Goal: Transaction & Acquisition: Purchase product/service

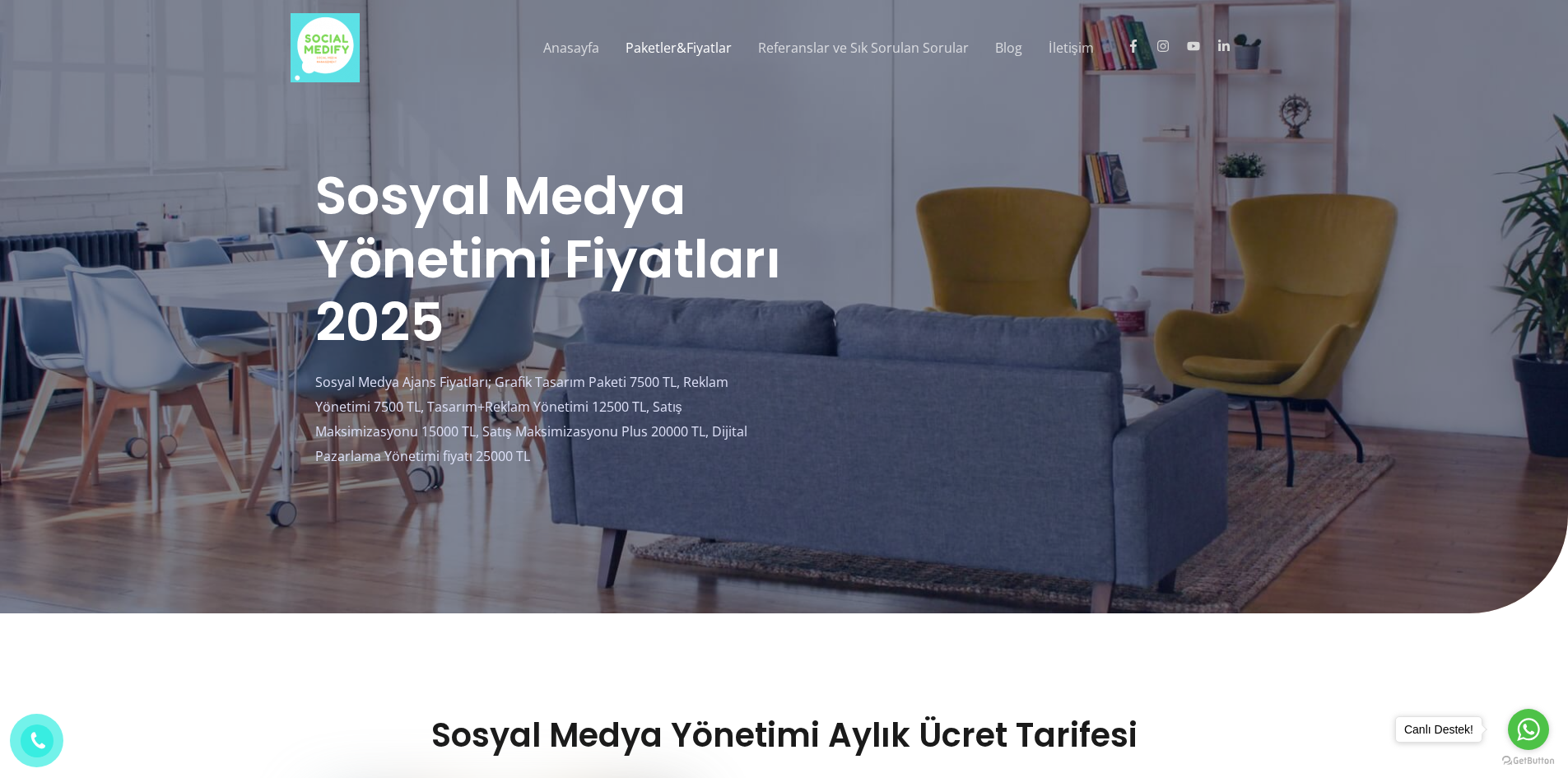
click at [680, 50] on link "Paketler&Fiyatlar" at bounding box center [678, 47] width 132 height 52
click at [696, 39] on link "Paketler&Fiyatlar" at bounding box center [678, 47] width 132 height 52
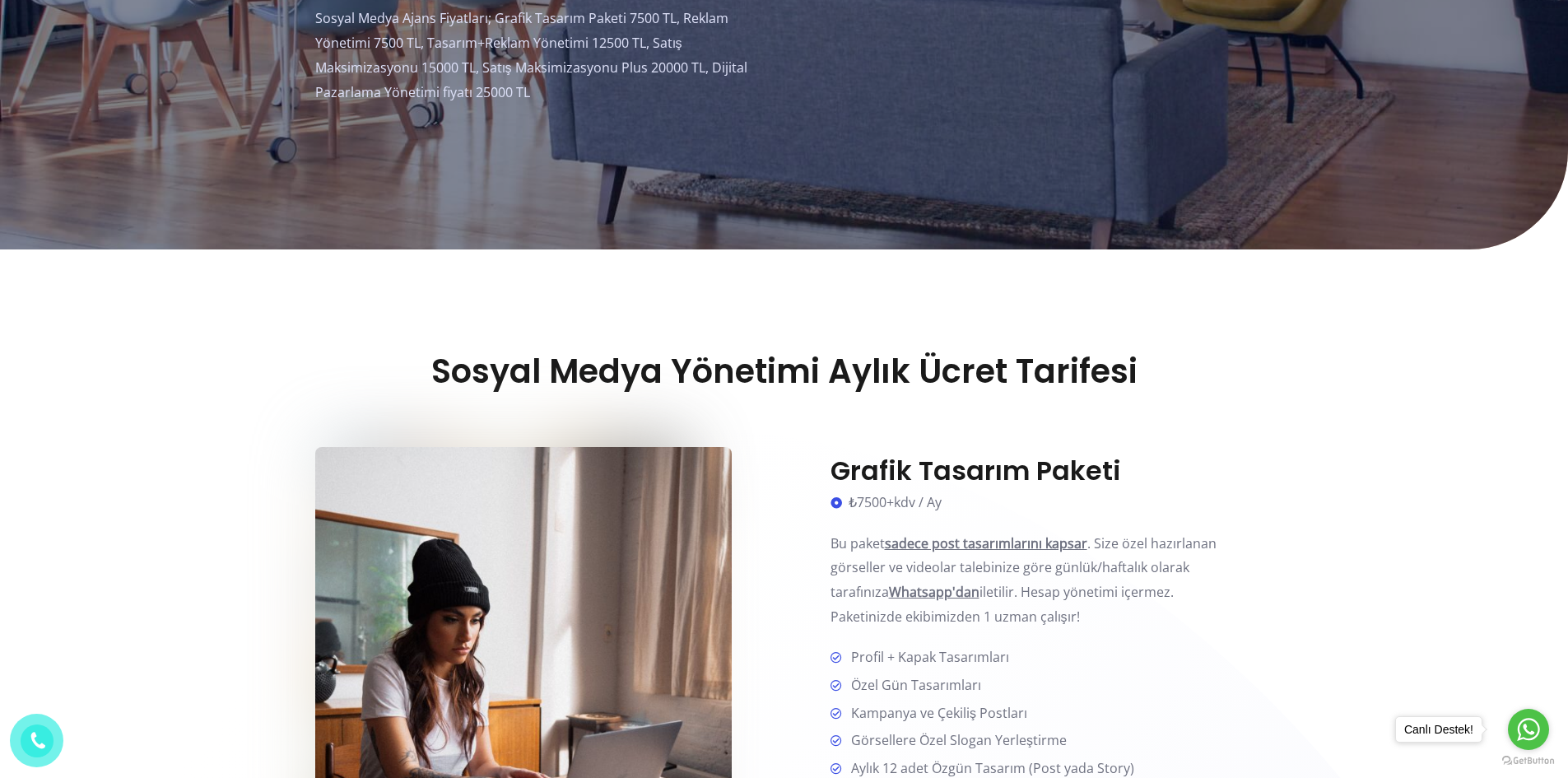
scroll to position [494, 0]
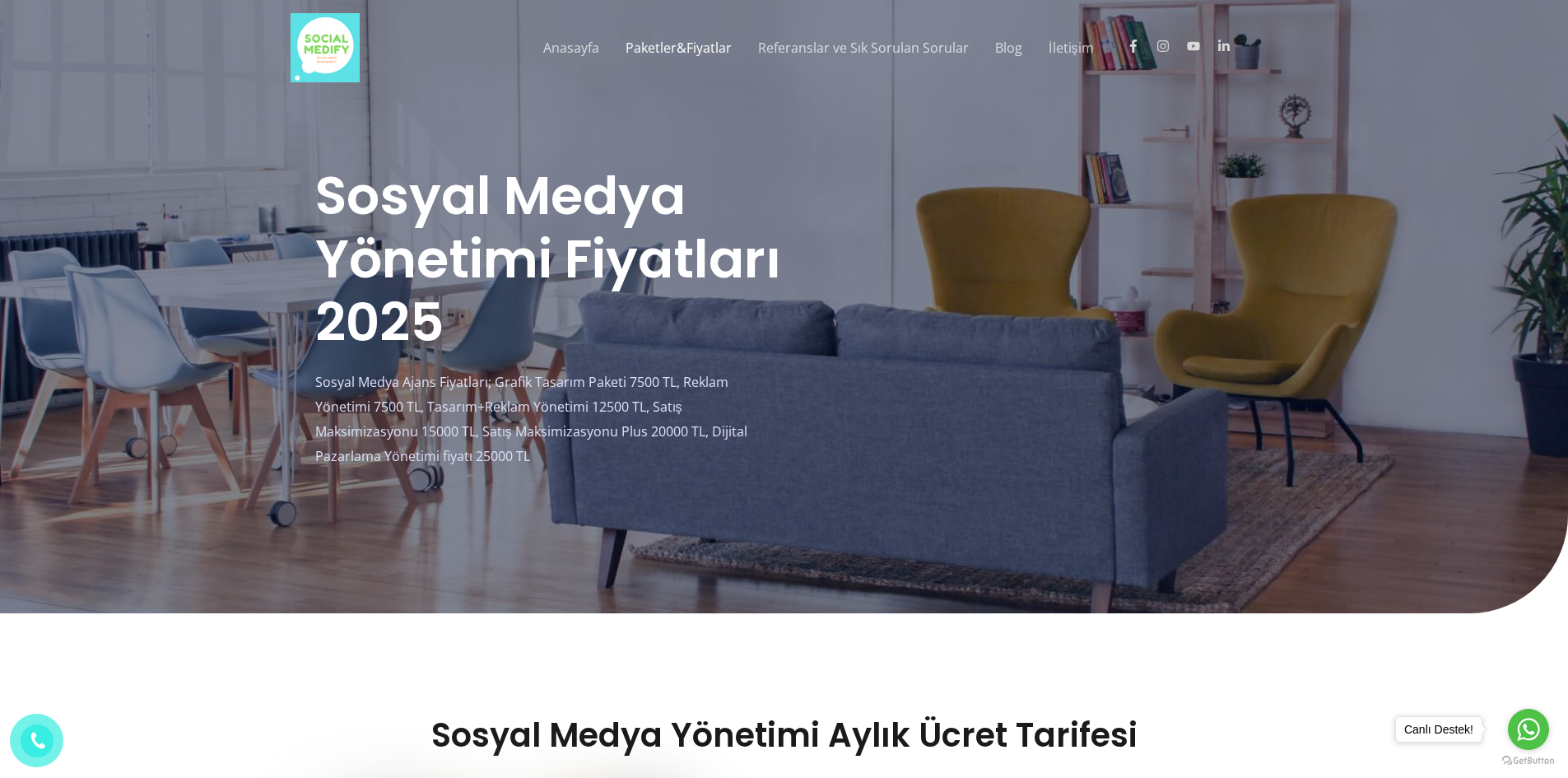
click at [665, 43] on link "Paketler&Fiyatlar" at bounding box center [678, 47] width 132 height 52
click at [579, 43] on link "Anasayfa" at bounding box center [571, 47] width 83 height 52
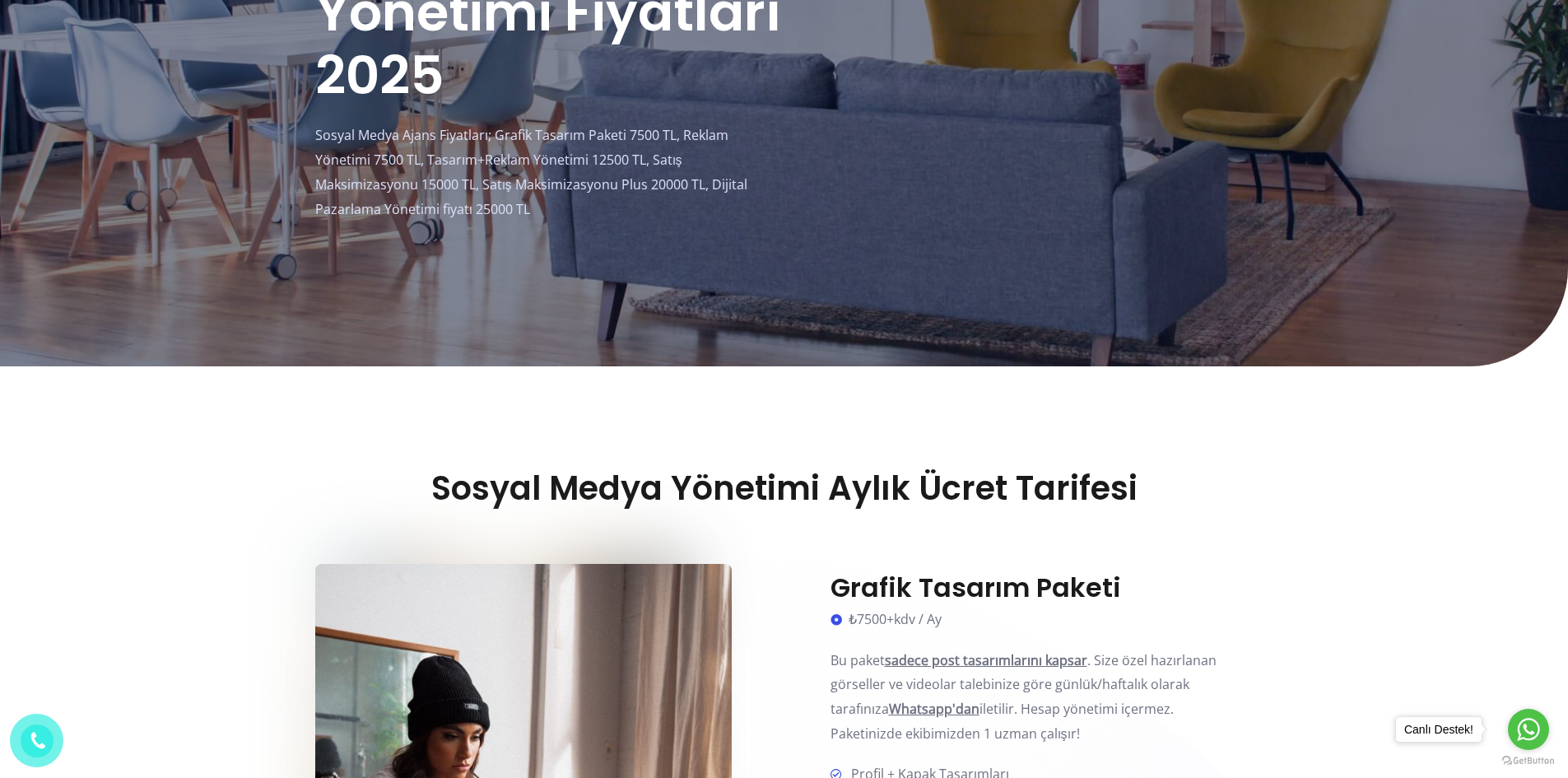
scroll to position [324, 0]
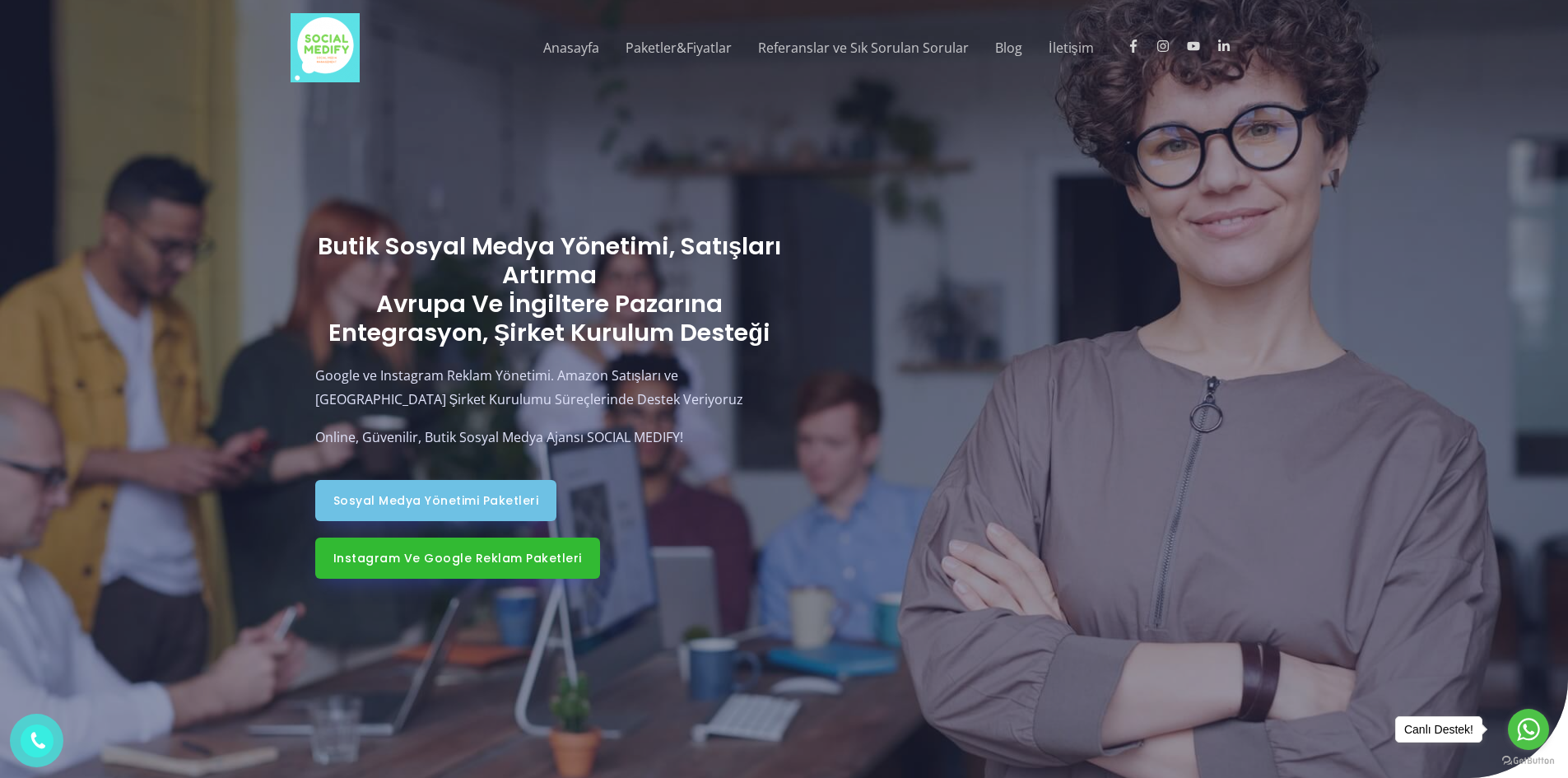
click at [340, 539] on link "Instagram ve Google Reklam Paketleri" at bounding box center [458, 558] width 284 height 41
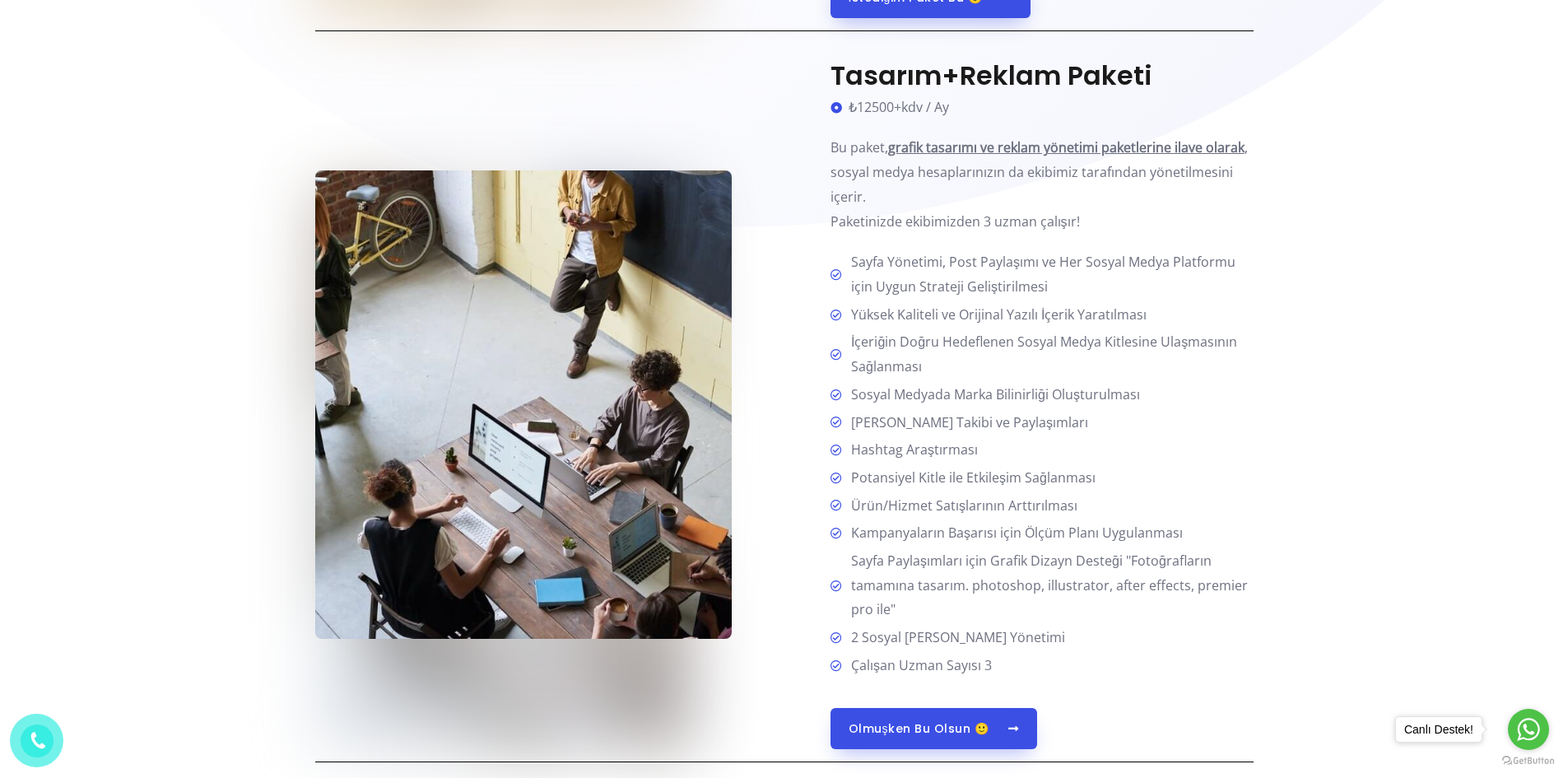
scroll to position [1811, 0]
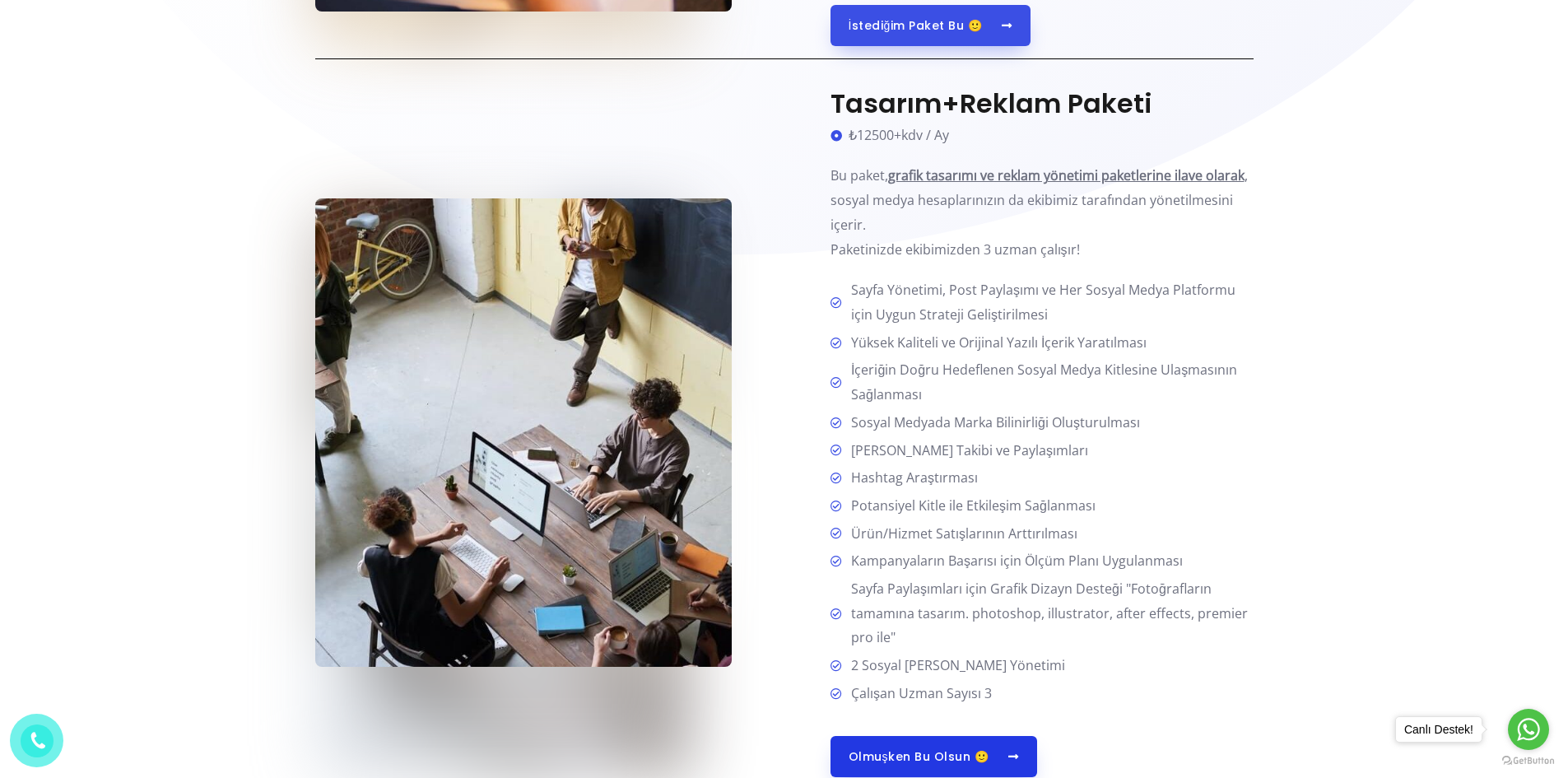
click at [944, 742] on link "Olmuşken Bu Olsun 🙂" at bounding box center [933, 757] width 206 height 41
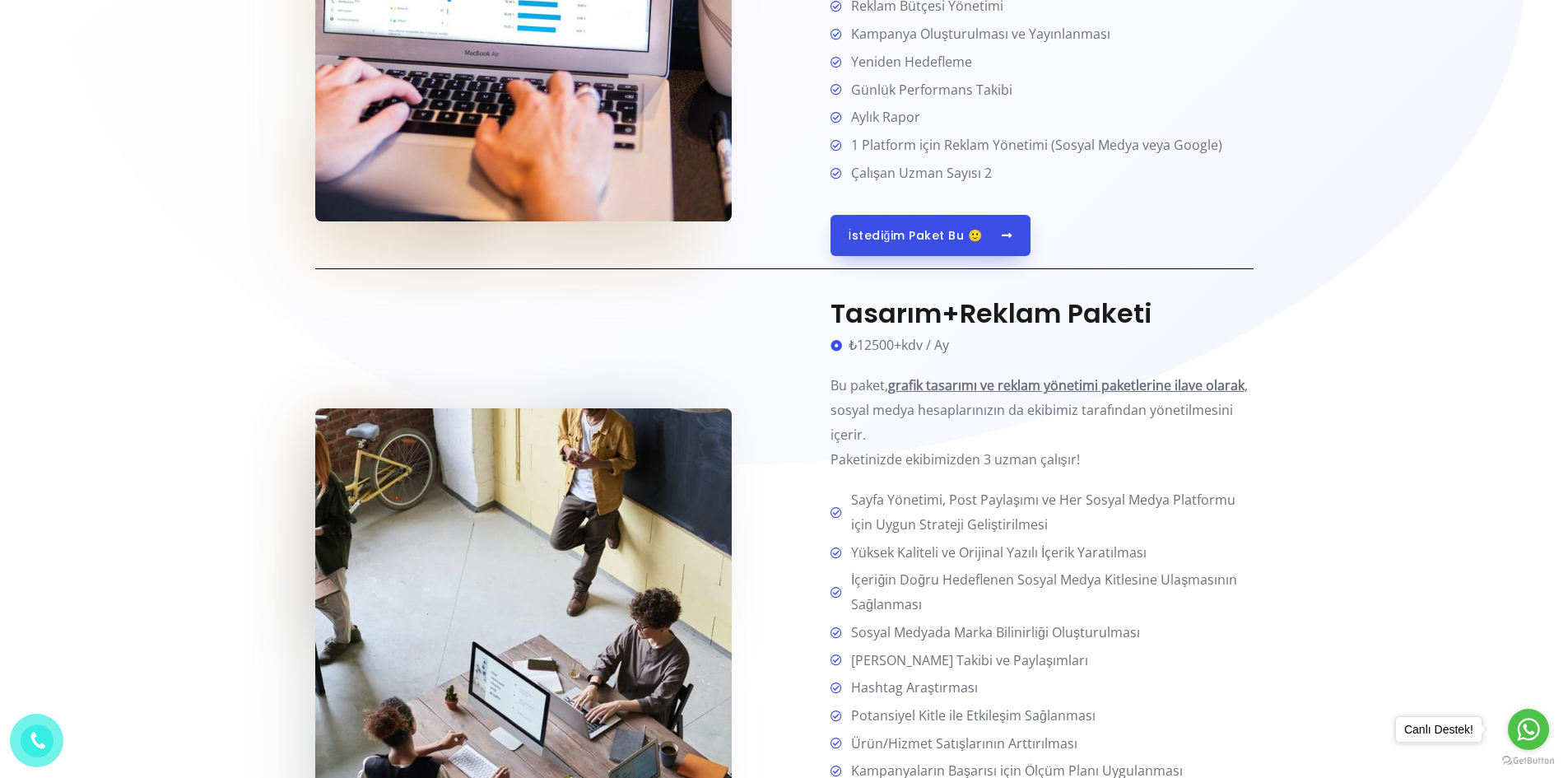
scroll to position [1564, 0]
